Goal: Information Seeking & Learning: Learn about a topic

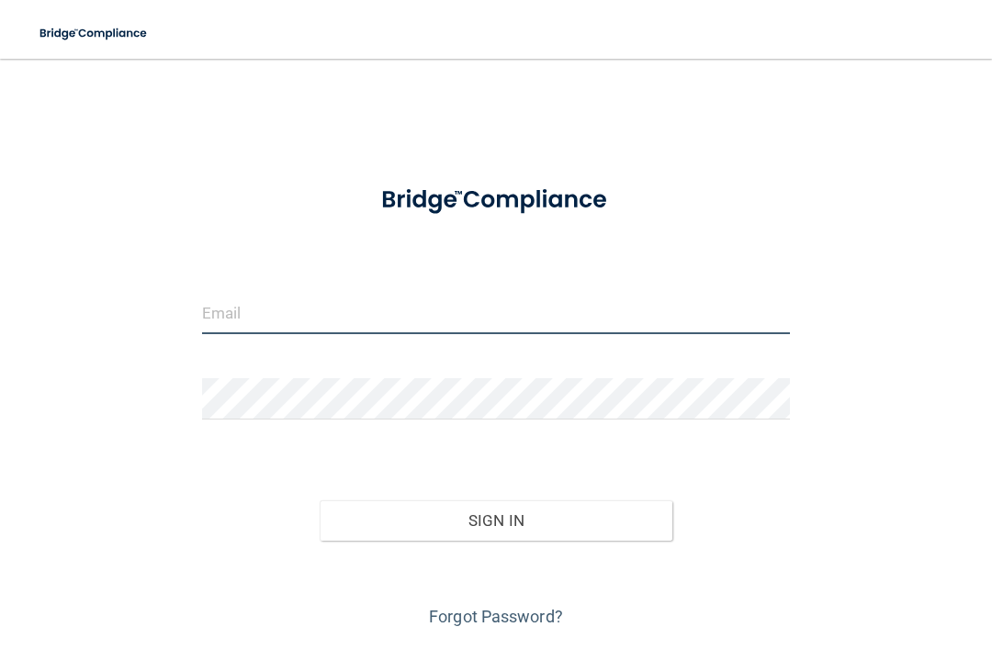
click at [331, 329] on input "email" at bounding box center [496, 313] width 588 height 41
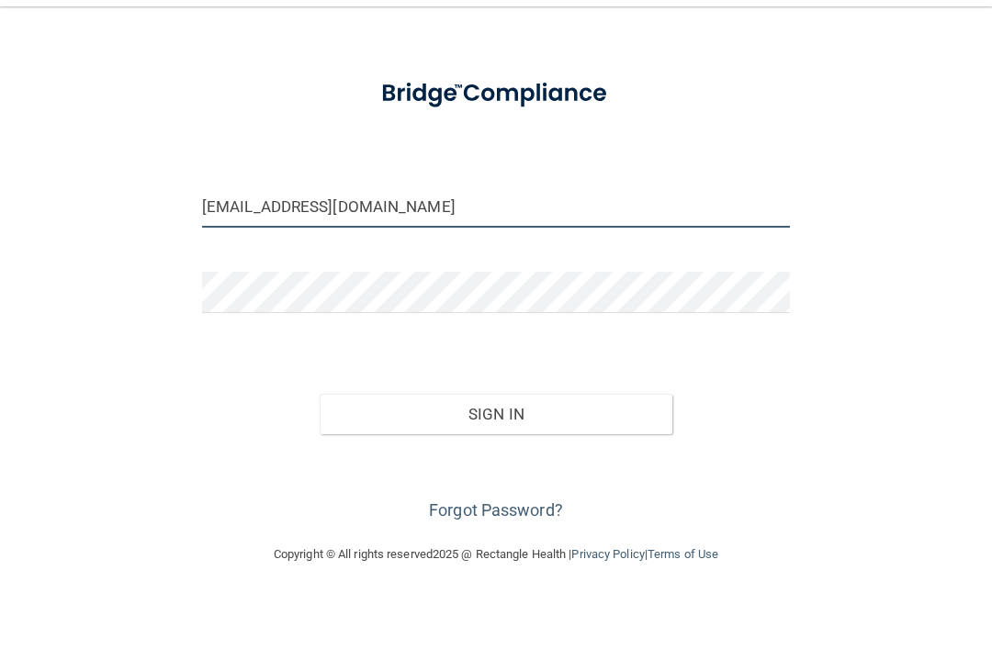
scroll to position [54, 0]
type input "[EMAIL_ADDRESS][DOMAIN_NAME]"
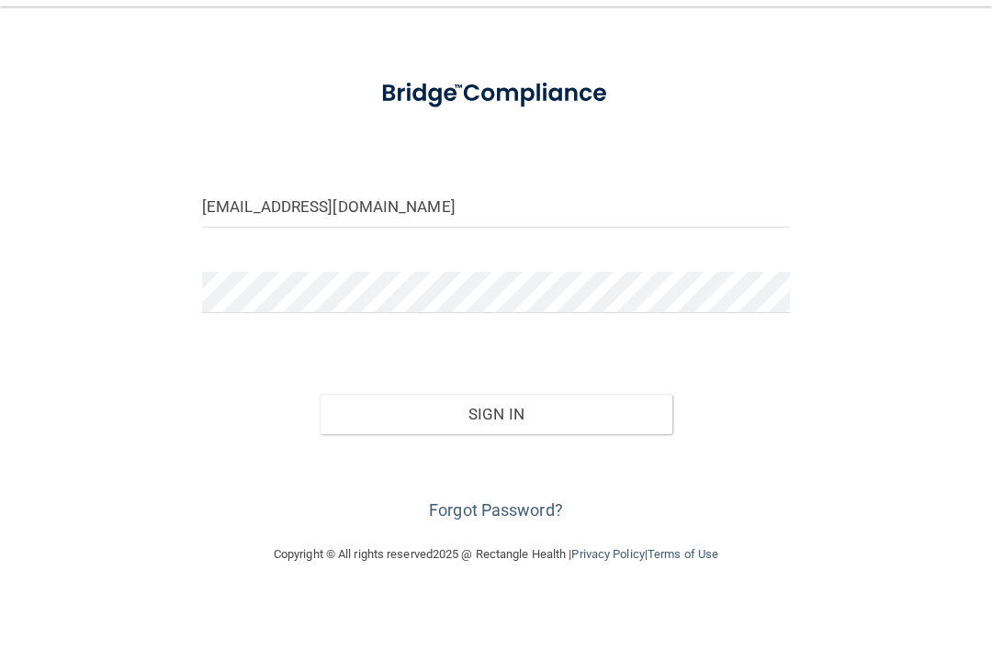
click at [499, 253] on form "[EMAIL_ADDRESS][DOMAIN_NAME] Invalid email/password. You don't have permission …" at bounding box center [496, 346] width 588 height 463
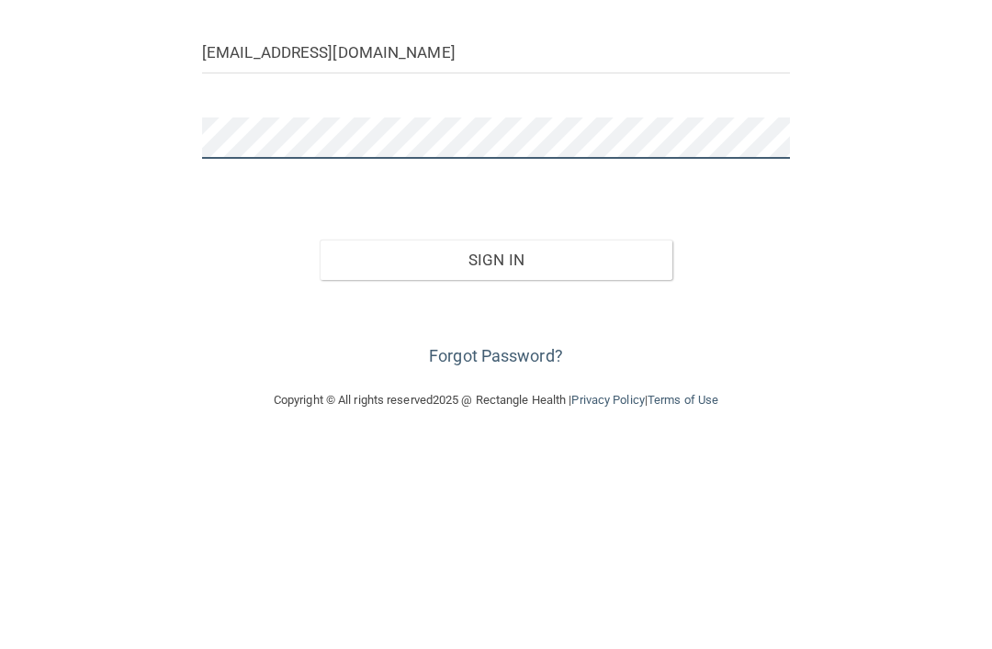
click at [496, 446] on button "Sign In" at bounding box center [496, 466] width 353 height 40
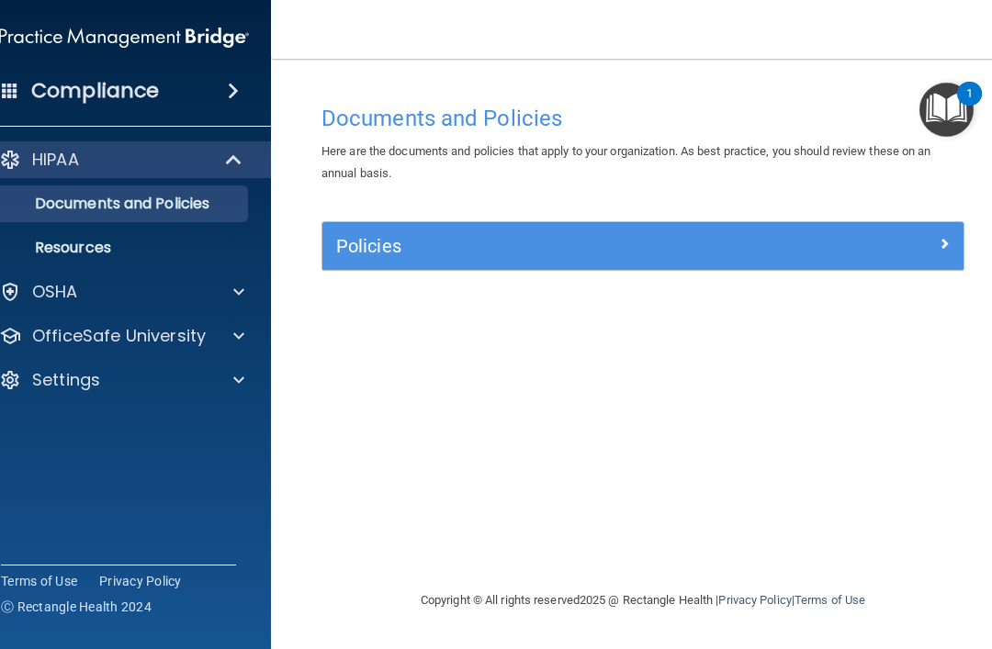
click at [964, 108] on img "Open Resource Center, 1 new notification" at bounding box center [946, 110] width 54 height 54
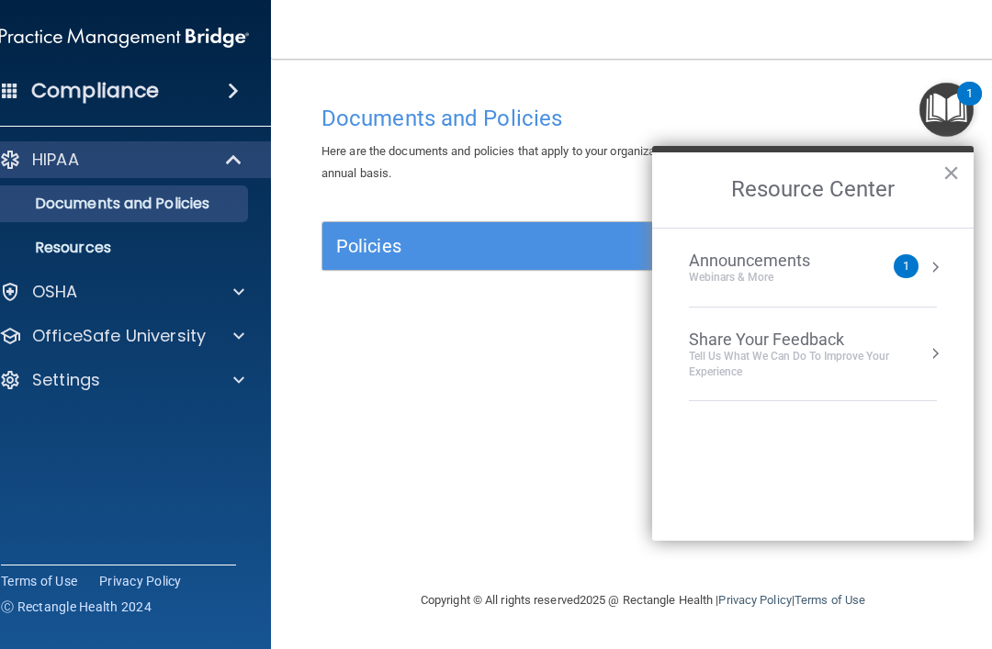
click at [556, 481] on div "Documents and Policies Here are the documents and policies that apply to your o…" at bounding box center [643, 343] width 671 height 494
click at [570, 450] on div "Documents and Policies Here are the documents and policies that apply to your o…" at bounding box center [643, 343] width 671 height 494
click at [952, 178] on button "×" at bounding box center [950, 172] width 17 height 29
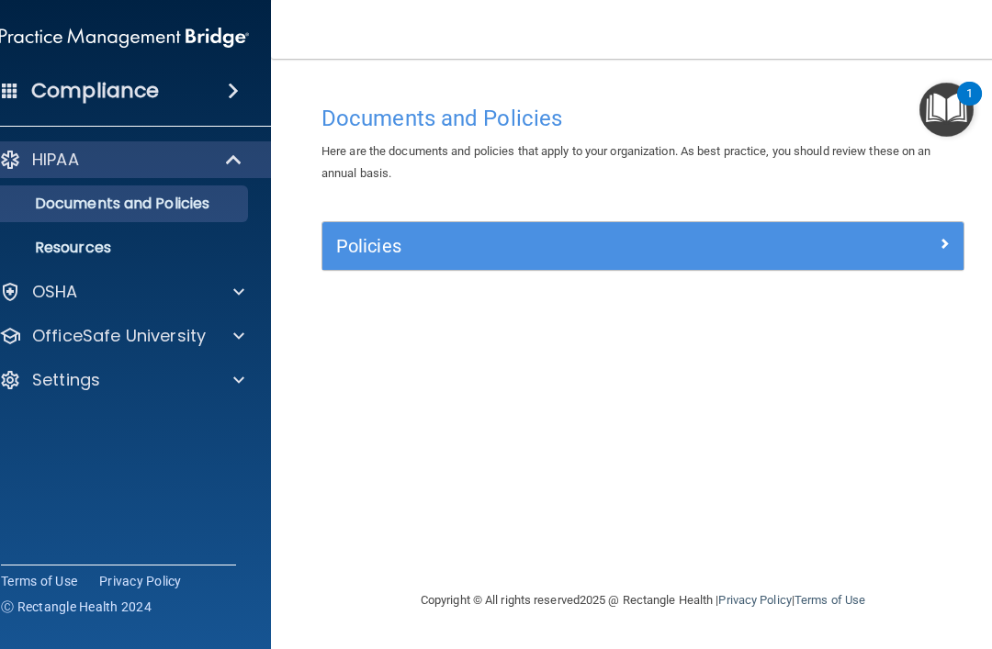
click at [239, 85] on span at bounding box center [233, 91] width 11 height 22
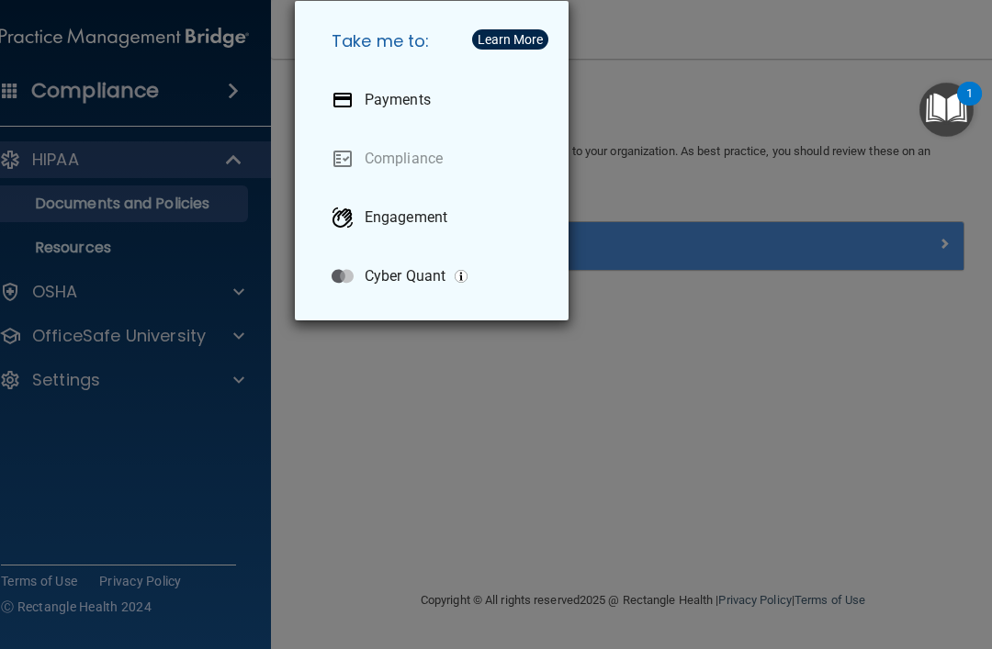
click at [169, 450] on div "Take me to: Payments Compliance Engagement Cyber Quant" at bounding box center [496, 324] width 992 height 649
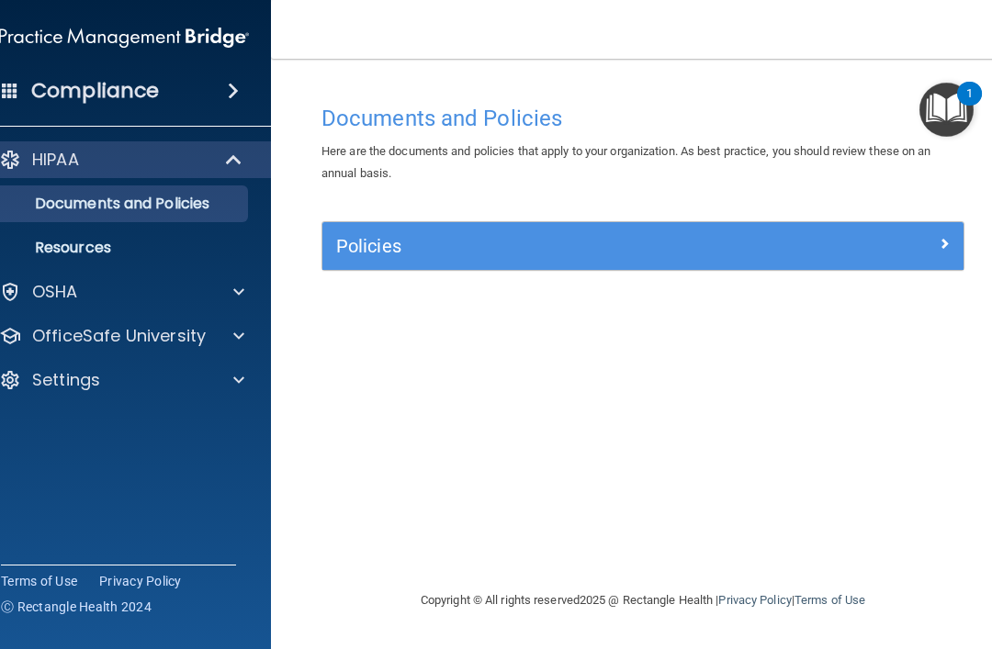
click at [233, 289] on span at bounding box center [238, 292] width 11 height 22
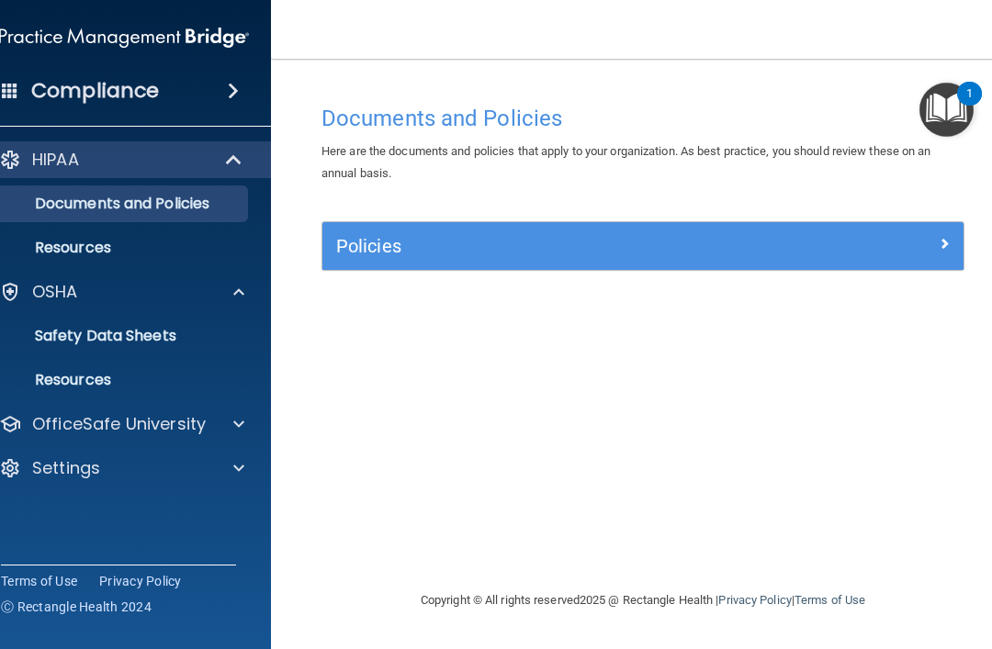
click at [243, 288] on span at bounding box center [238, 292] width 11 height 22
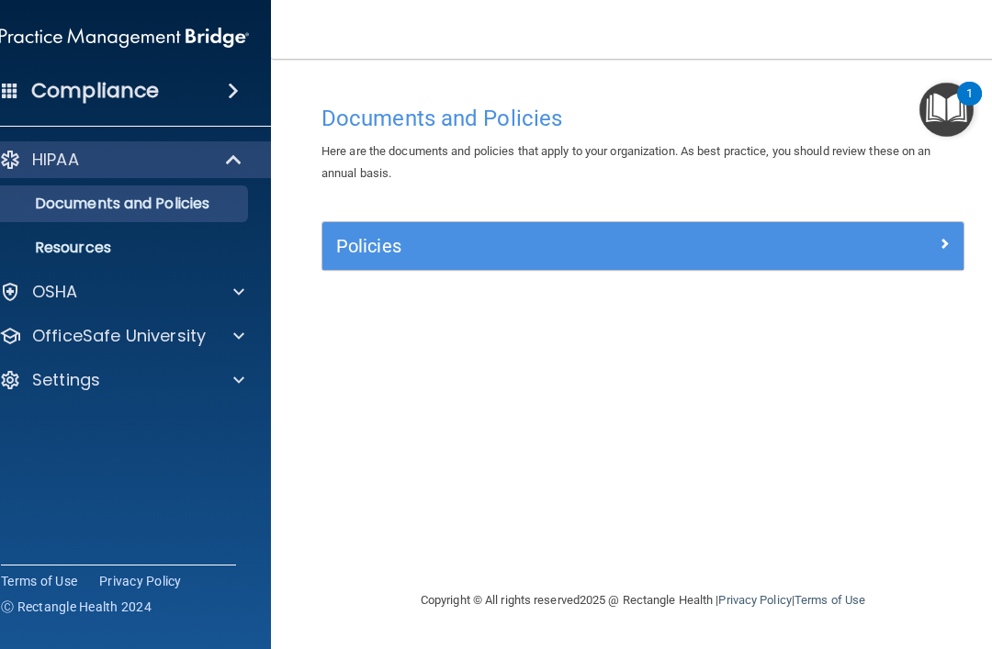
click at [229, 149] on span at bounding box center [236, 160] width 16 height 22
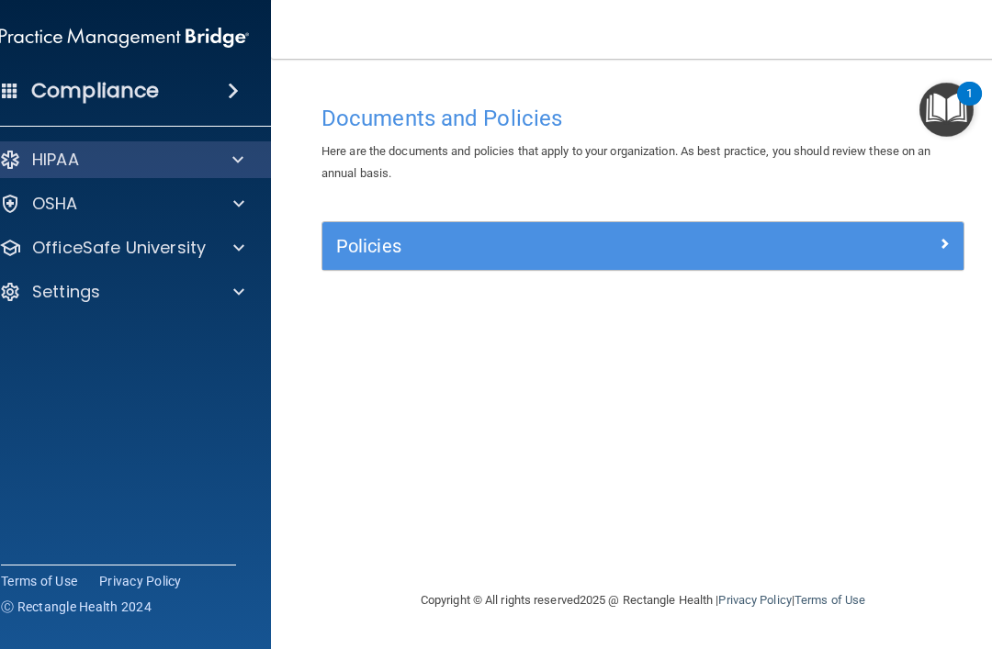
click at [89, 380] on accordion "HIPAA Documents and Policies Report an Incident Business Associates Emergency P…" at bounding box center [124, 272] width 295 height 277
click at [78, 378] on accordion "HIPAA Documents and Policies Report an Incident Business Associates Emergency P…" at bounding box center [124, 272] width 295 height 277
click at [242, 283] on span at bounding box center [238, 292] width 11 height 22
click at [234, 299] on span at bounding box center [238, 292] width 11 height 22
click at [237, 238] on span at bounding box center [238, 248] width 11 height 22
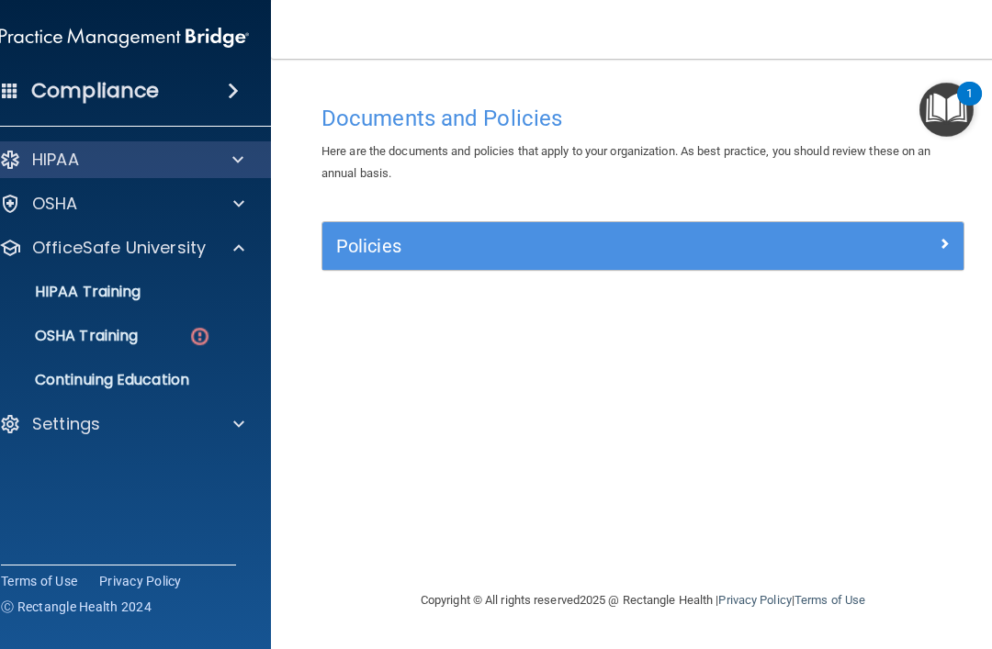
click at [92, 336] on p "OSHA Training" at bounding box center [63, 336] width 149 height 18
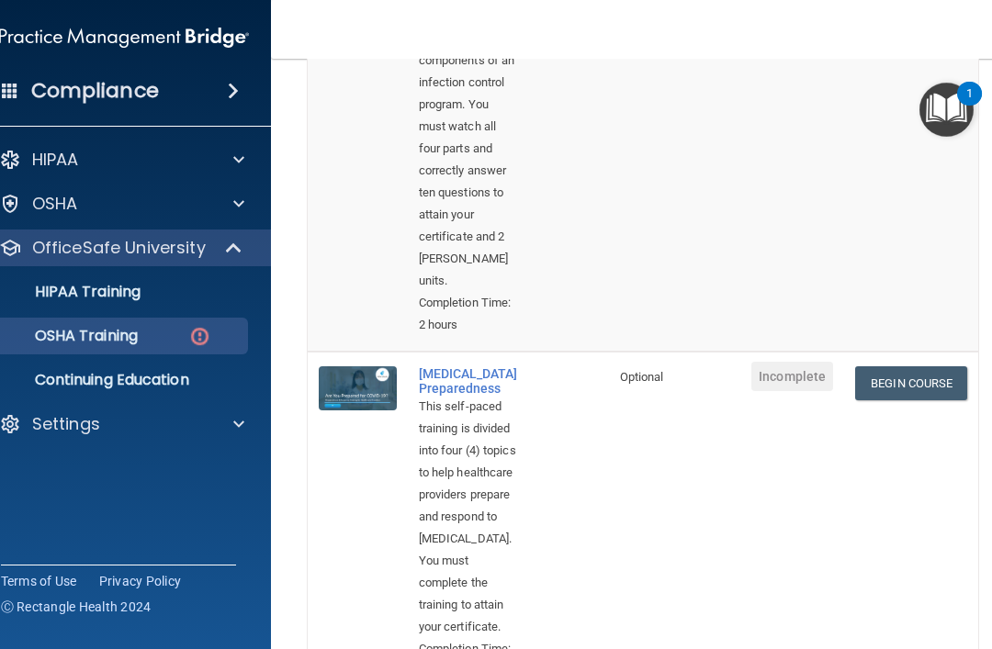
scroll to position [1247, 0]
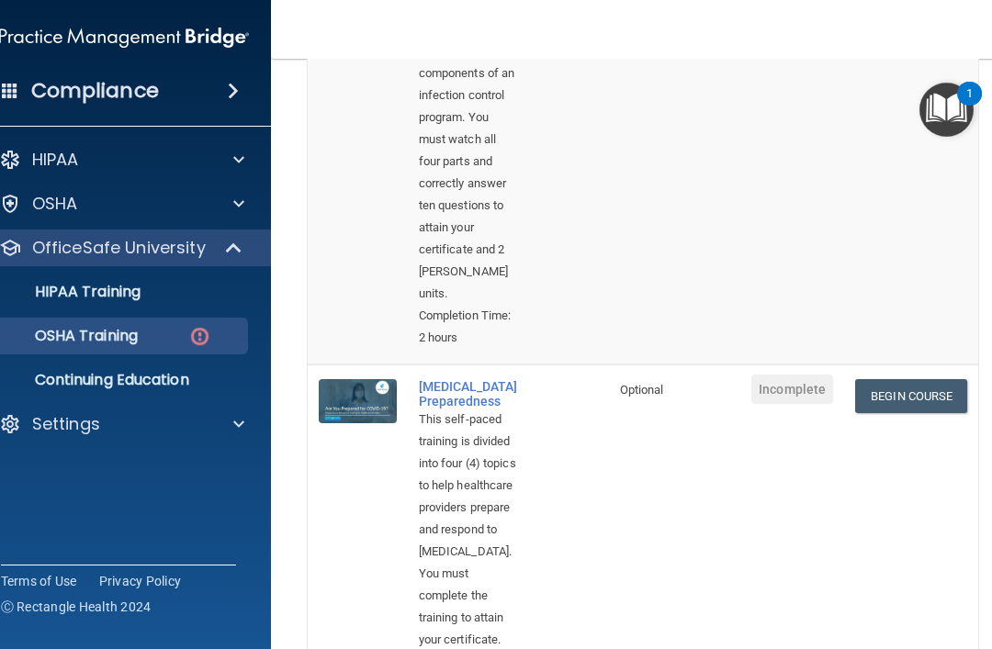
click at [900, 433] on td "Begin Course Download Certificate" at bounding box center [911, 537] width 134 height 345
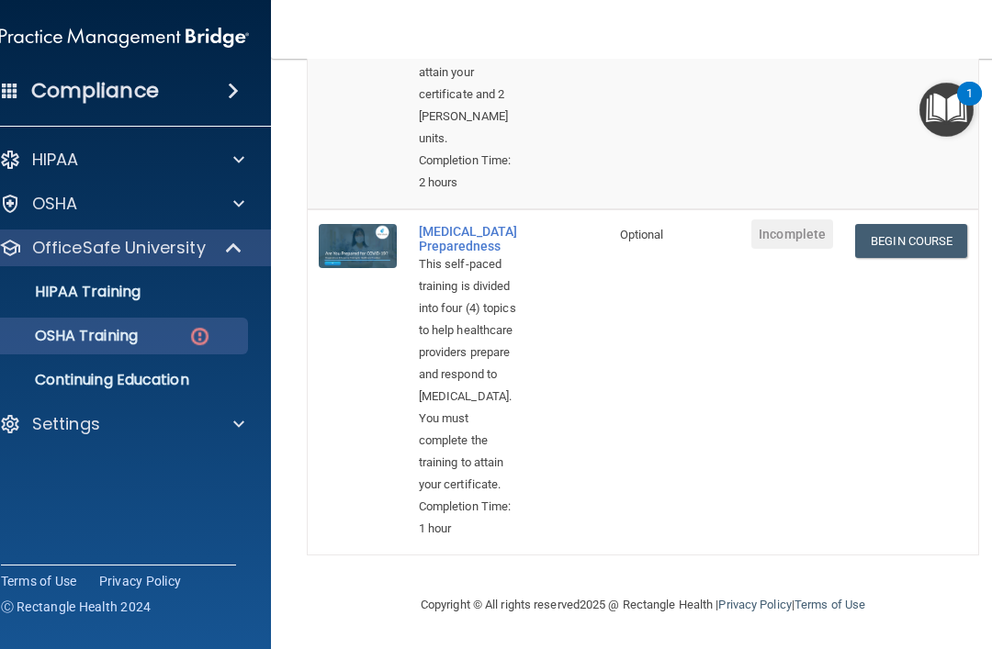
scroll to position [1406, 0]
click at [222, 420] on div at bounding box center [235, 424] width 46 height 22
click at [46, 525] on link "Sign Out" at bounding box center [103, 512] width 289 height 37
